Goal: Task Accomplishment & Management: Manage account settings

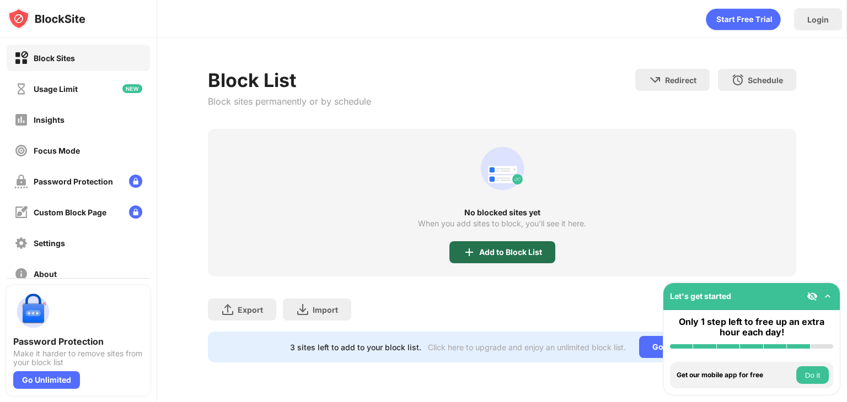
click at [517, 258] on div "Add to Block List" at bounding box center [502, 252] width 106 height 22
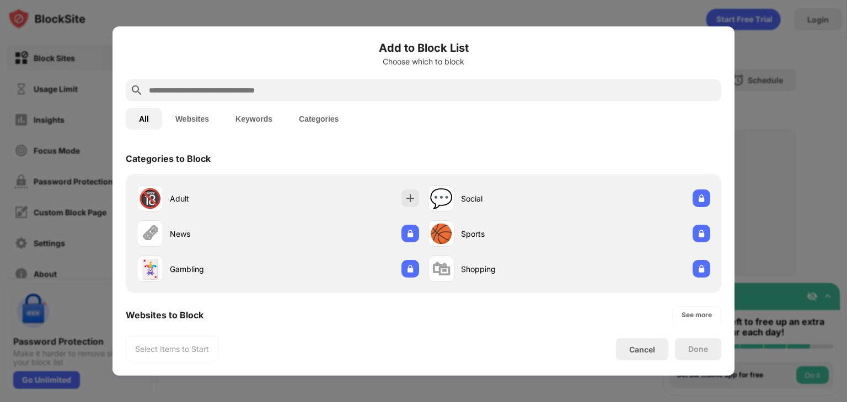
click at [352, 100] on div at bounding box center [423, 90] width 595 height 22
click at [333, 89] on input "text" at bounding box center [432, 90] width 569 height 13
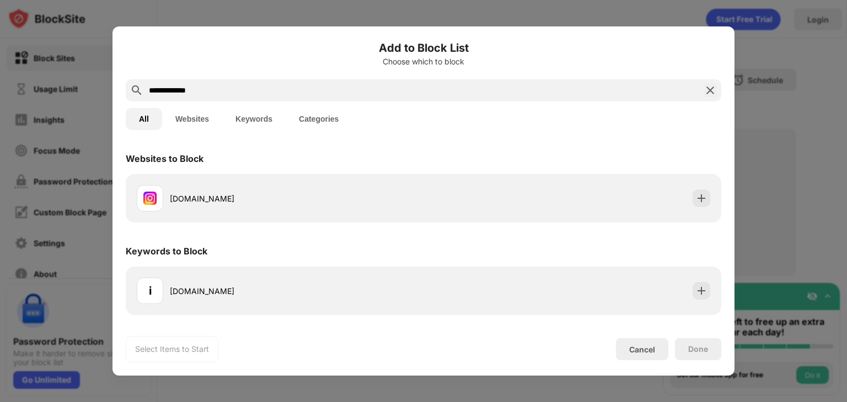
type input "**********"
click at [443, 177] on div "[DOMAIN_NAME]" at bounding box center [423, 198] width 595 height 49
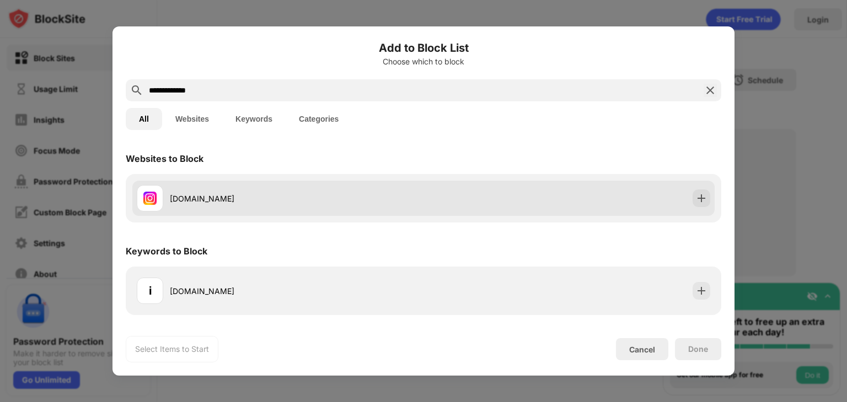
click at [442, 188] on div "[DOMAIN_NAME]" at bounding box center [423, 198] width 582 height 35
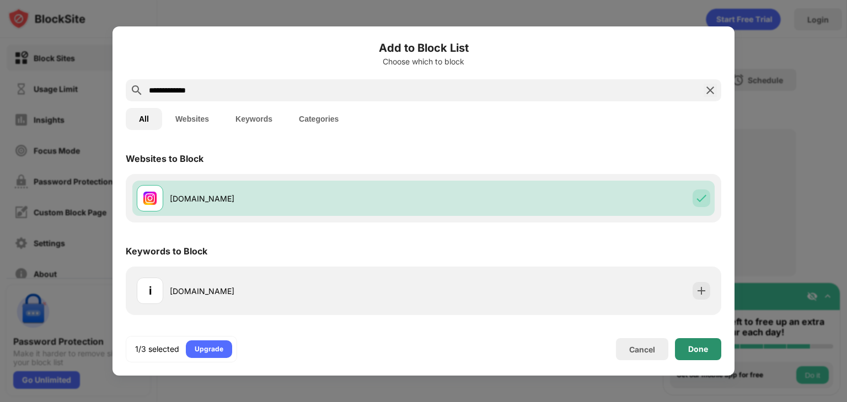
click at [690, 343] on div "Done" at bounding box center [698, 349] width 46 height 22
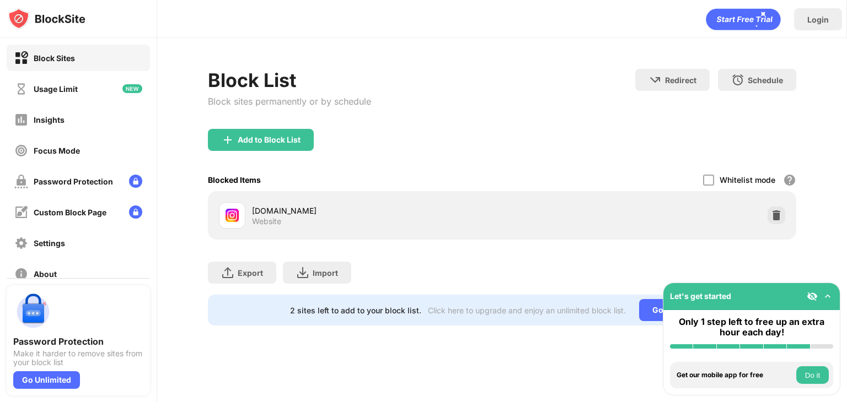
click at [266, 150] on div "Add to Block List" at bounding box center [502, 149] width 588 height 40
click at [275, 138] on div "Add to Block List" at bounding box center [269, 140] width 63 height 9
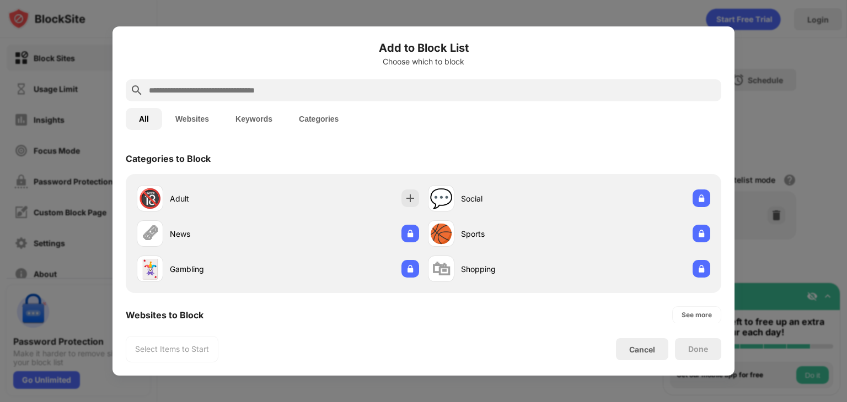
click at [286, 89] on input "text" at bounding box center [432, 90] width 569 height 13
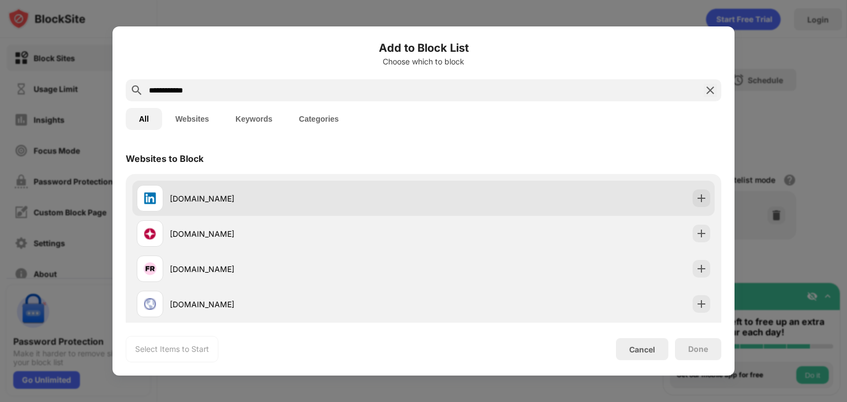
type input "**********"
click at [429, 199] on div "[DOMAIN_NAME]" at bounding box center [423, 198] width 582 height 35
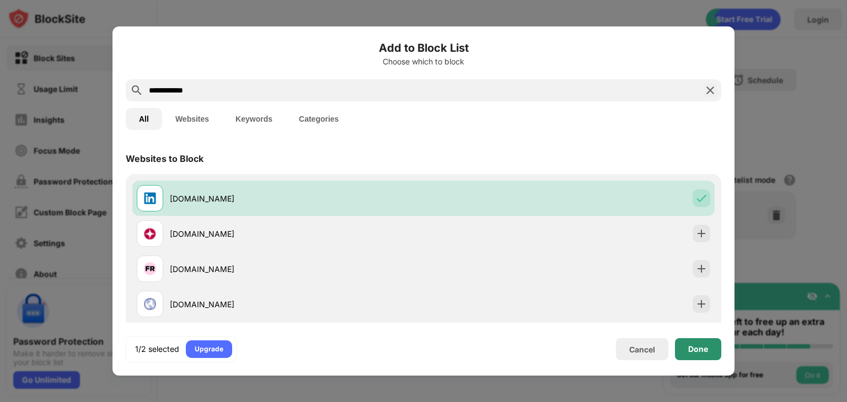
click at [692, 349] on div "Done" at bounding box center [698, 349] width 20 height 9
